Goal: Obtain resource: Download file/media

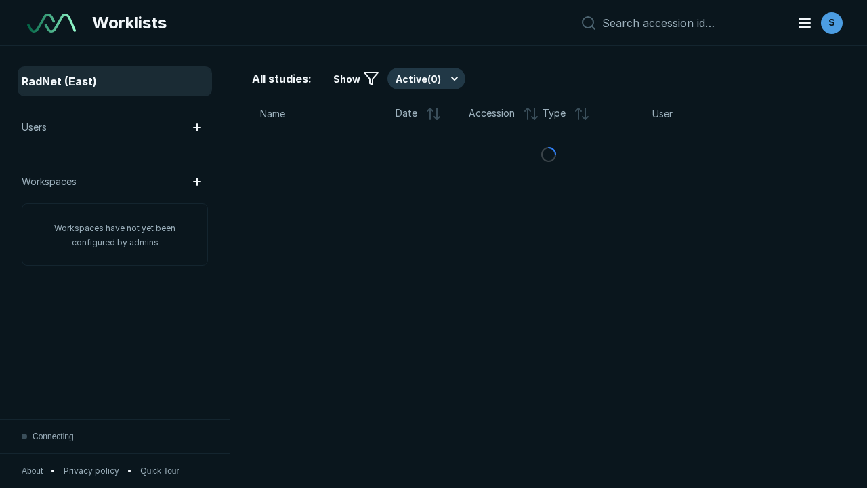
scroll to position [3699, 5642]
